Goal: Information Seeking & Learning: Learn about a topic

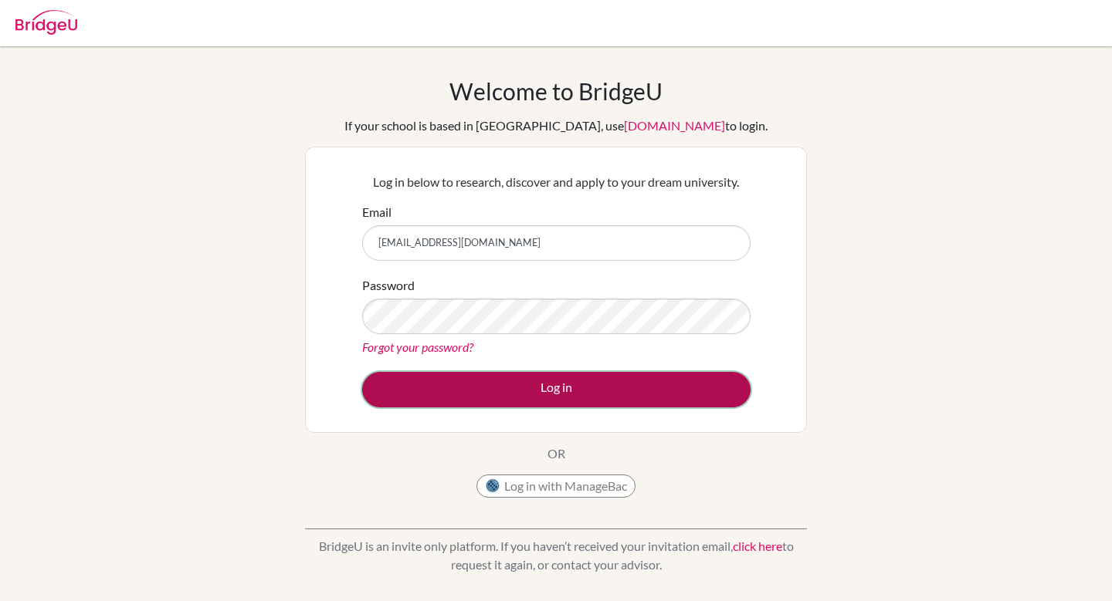
click at [539, 387] on button "Log in" at bounding box center [556, 390] width 388 height 36
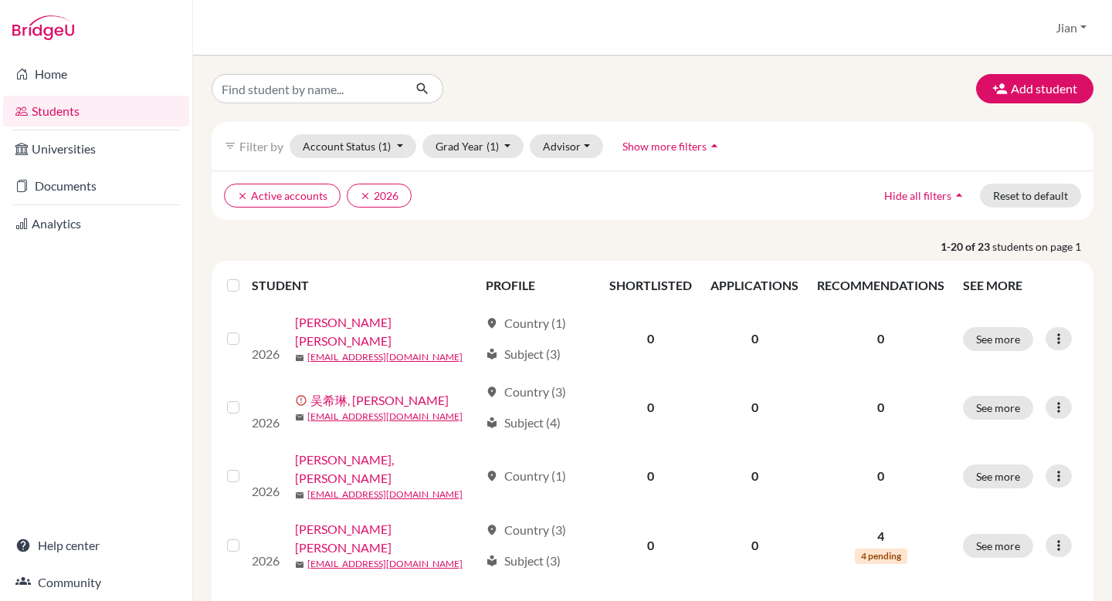
scroll to position [342, 0]
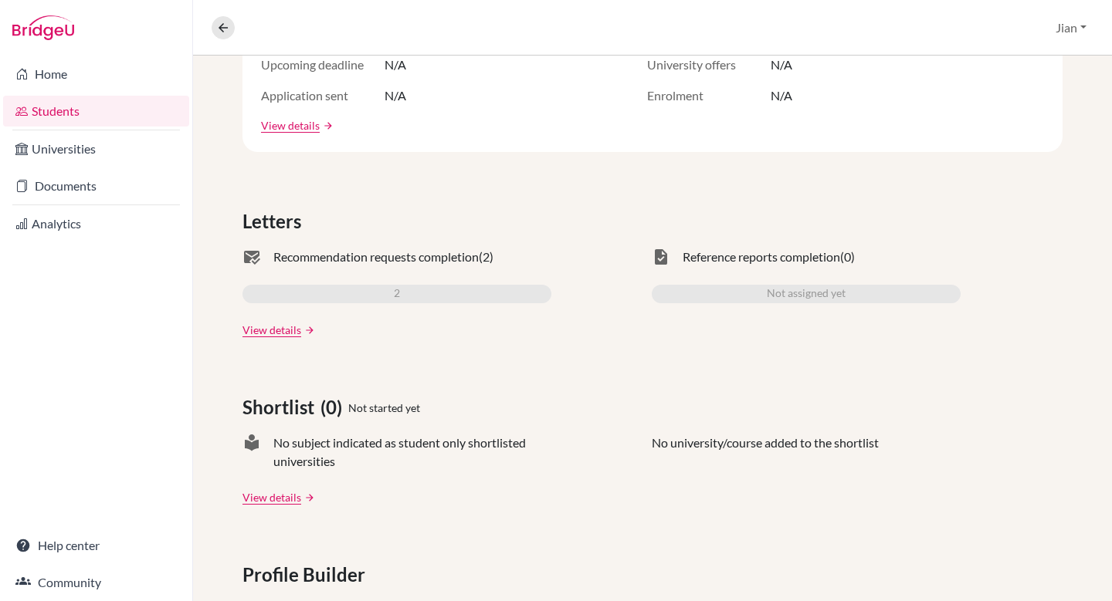
scroll to position [350, 0]
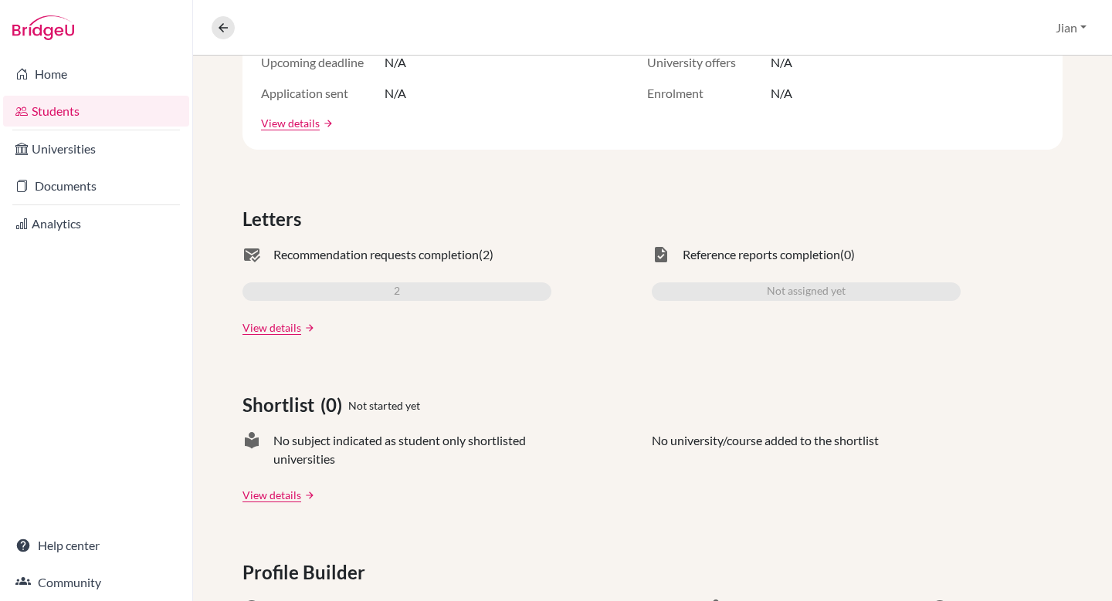
click at [662, 257] on span "task" at bounding box center [660, 254] width 19 height 19
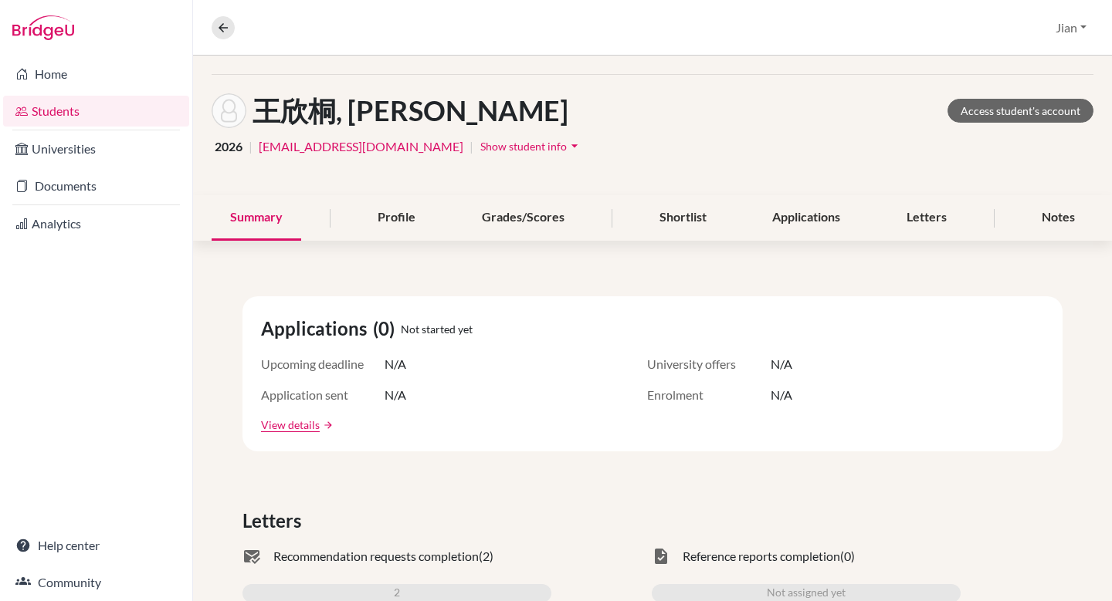
scroll to position [0, 0]
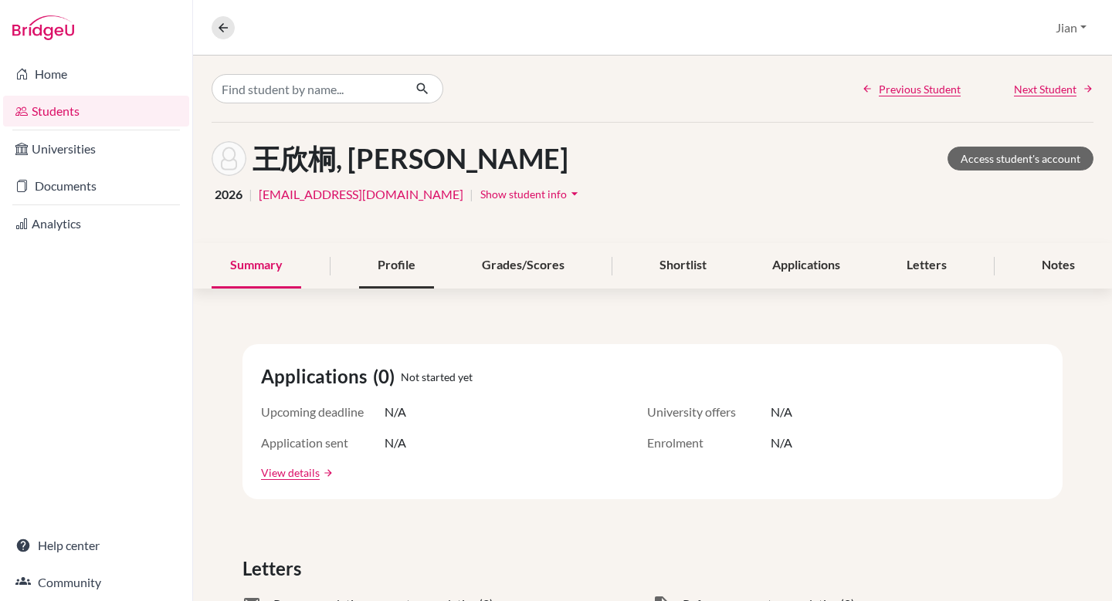
click at [390, 268] on div "Profile" at bounding box center [396, 266] width 75 height 46
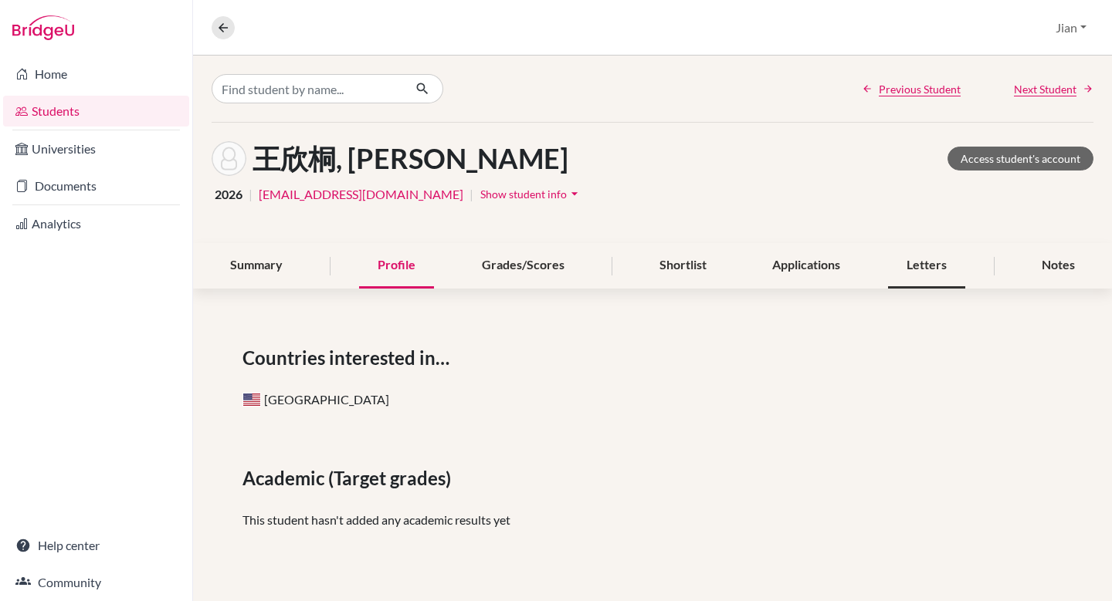
click at [930, 266] on div "Letters" at bounding box center [926, 266] width 77 height 46
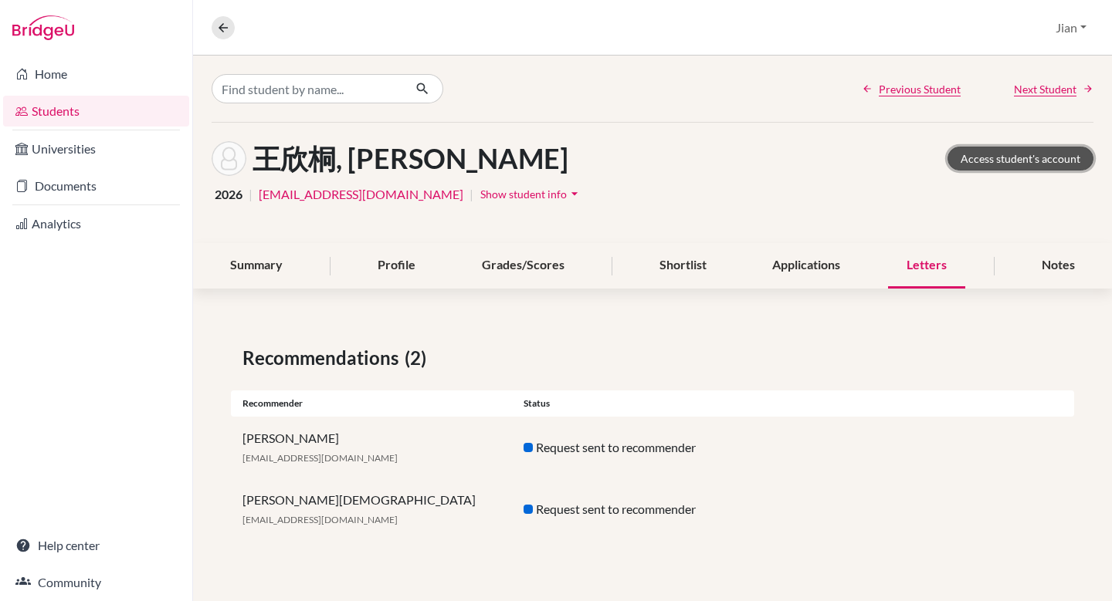
click at [977, 164] on link "Access student's account" at bounding box center [1020, 159] width 146 height 24
click at [794, 259] on div "Applications" at bounding box center [805, 266] width 105 height 46
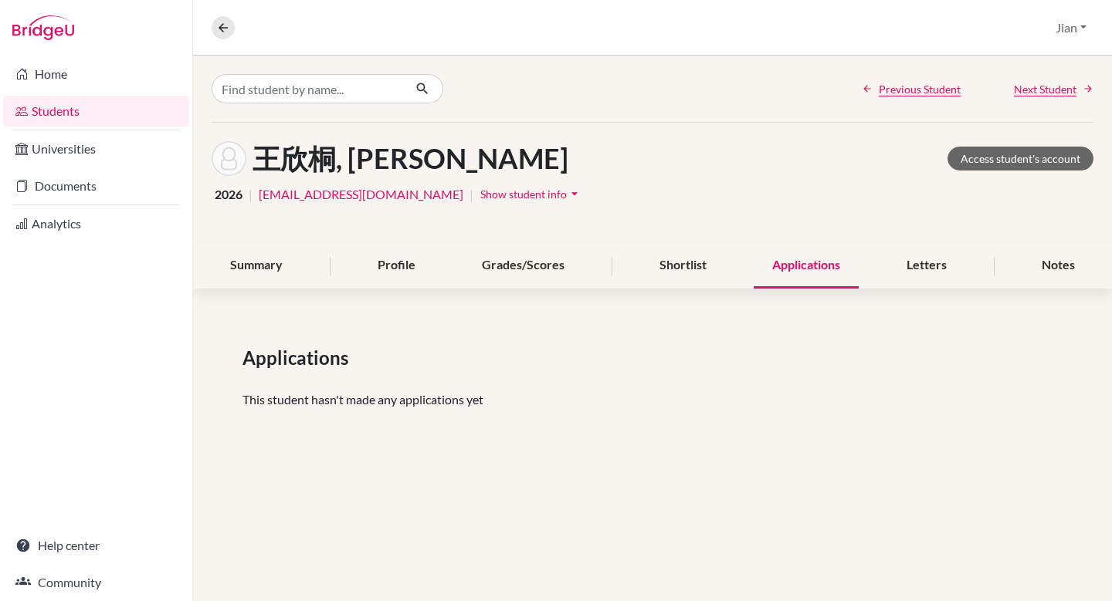
click at [397, 408] on p "This student hasn't made any applications yet" at bounding box center [652, 400] width 820 height 19
click at [451, 380] on div "Applications This student hasn't made any applications yet" at bounding box center [652, 382] width 919 height 151
click at [534, 367] on div "Applications" at bounding box center [441, 358] width 398 height 28
click at [567, 194] on icon "arrow_drop_down" at bounding box center [574, 193] width 15 height 15
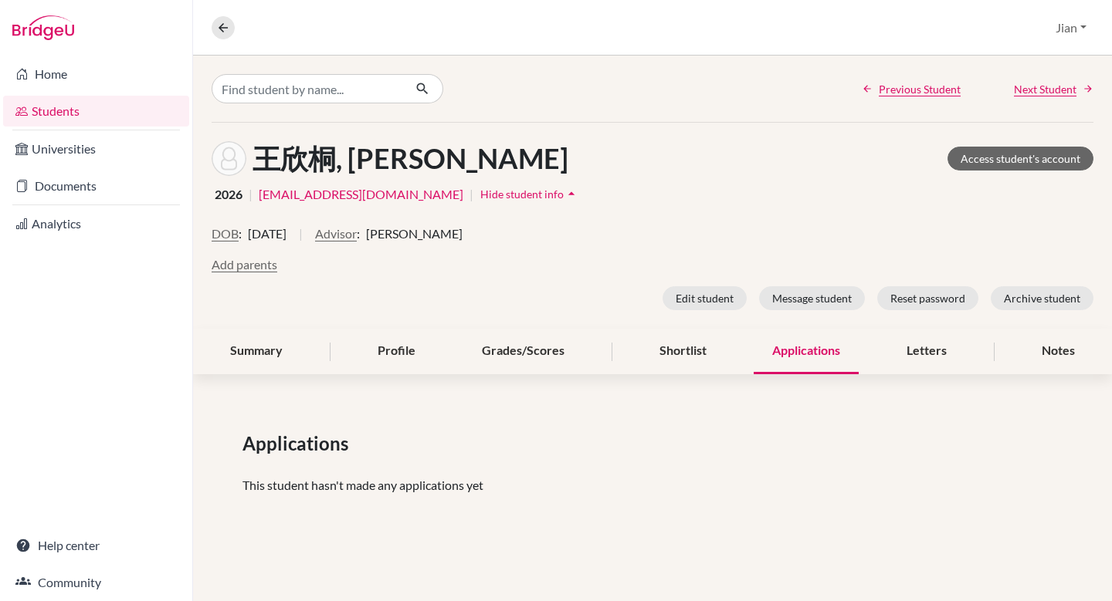
click at [423, 262] on div "Add parents" at bounding box center [651, 264] width 881 height 19
click at [561, 454] on div "Applications" at bounding box center [441, 444] width 398 height 28
click at [472, 273] on div "Add parents" at bounding box center [651, 264] width 881 height 19
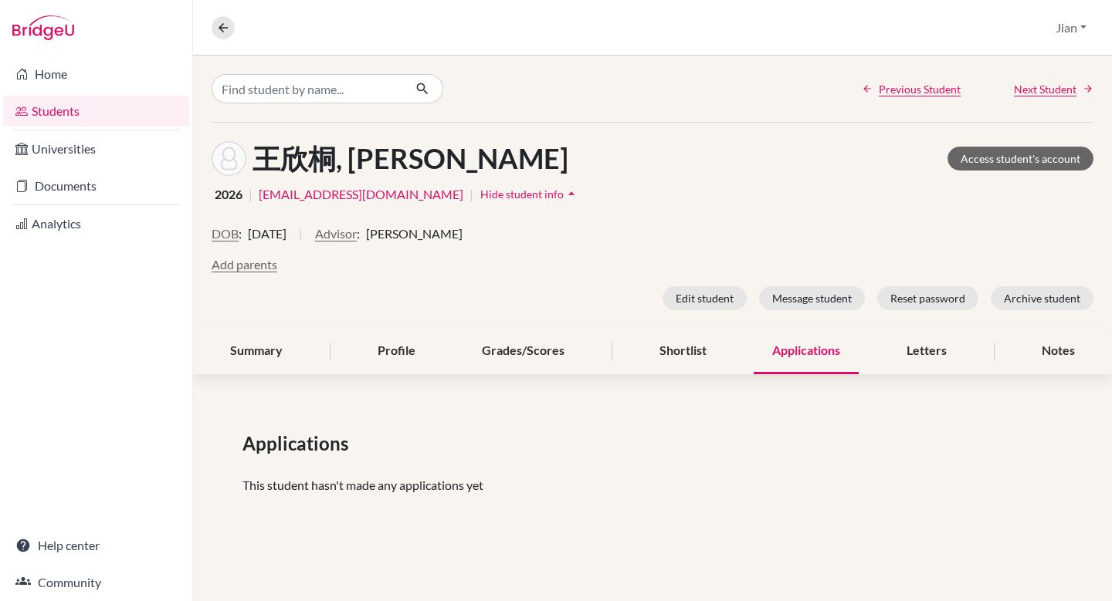
click at [482, 275] on div "DOB : [DEMOGRAPHIC_DATA] | Advisor : [PERSON_NAME] Add parents Edit student Mes…" at bounding box center [651, 268] width 881 height 86
click at [580, 414] on div "Applications This student hasn't made any applications yet" at bounding box center [652, 468] width 919 height 151
click at [815, 434] on div "Applications" at bounding box center [652, 444] width 843 height 28
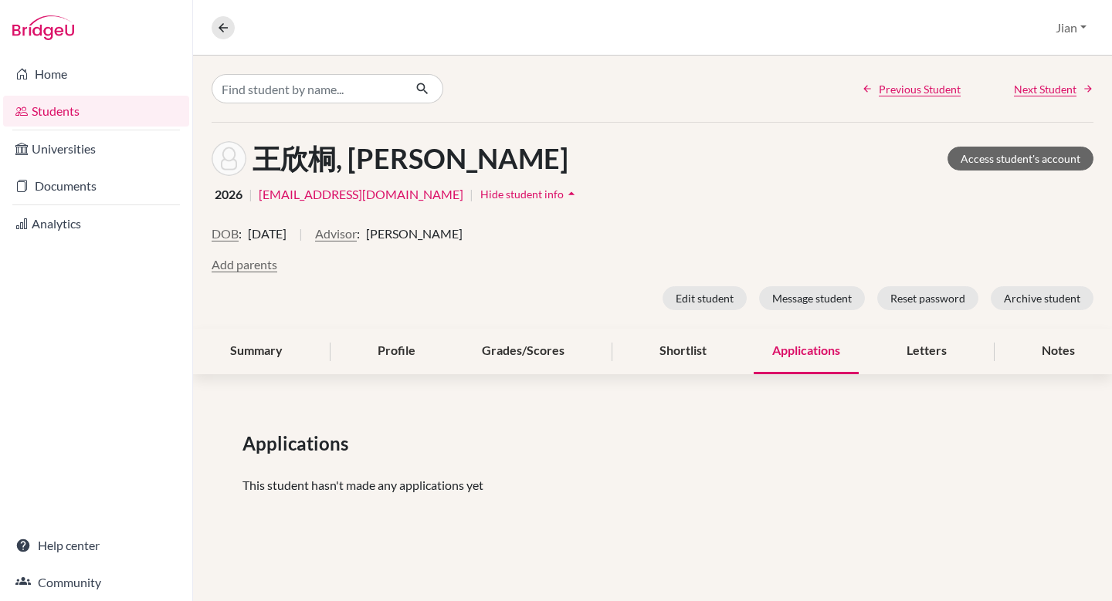
click at [374, 275] on div "DOB : [DEMOGRAPHIC_DATA] | Advisor : [PERSON_NAME] Add parents Edit student Mes…" at bounding box center [651, 268] width 881 height 86
click at [678, 158] on div "王欣桐, [PERSON_NAME] Access student's account" at bounding box center [651, 158] width 881 height 35
click at [613, 231] on div "DOB : [DEMOGRAPHIC_DATA] | Advisor : [PERSON_NAME]" at bounding box center [651, 240] width 881 height 31
click at [684, 198] on div "2026 | [EMAIL_ADDRESS][DOMAIN_NAME] | Hide student info arrow_drop_up" at bounding box center [651, 194] width 881 height 24
click at [67, 77] on link "Home" at bounding box center [96, 74] width 186 height 31
